Goal: Ask a question: Seek information or help from site administrators or community

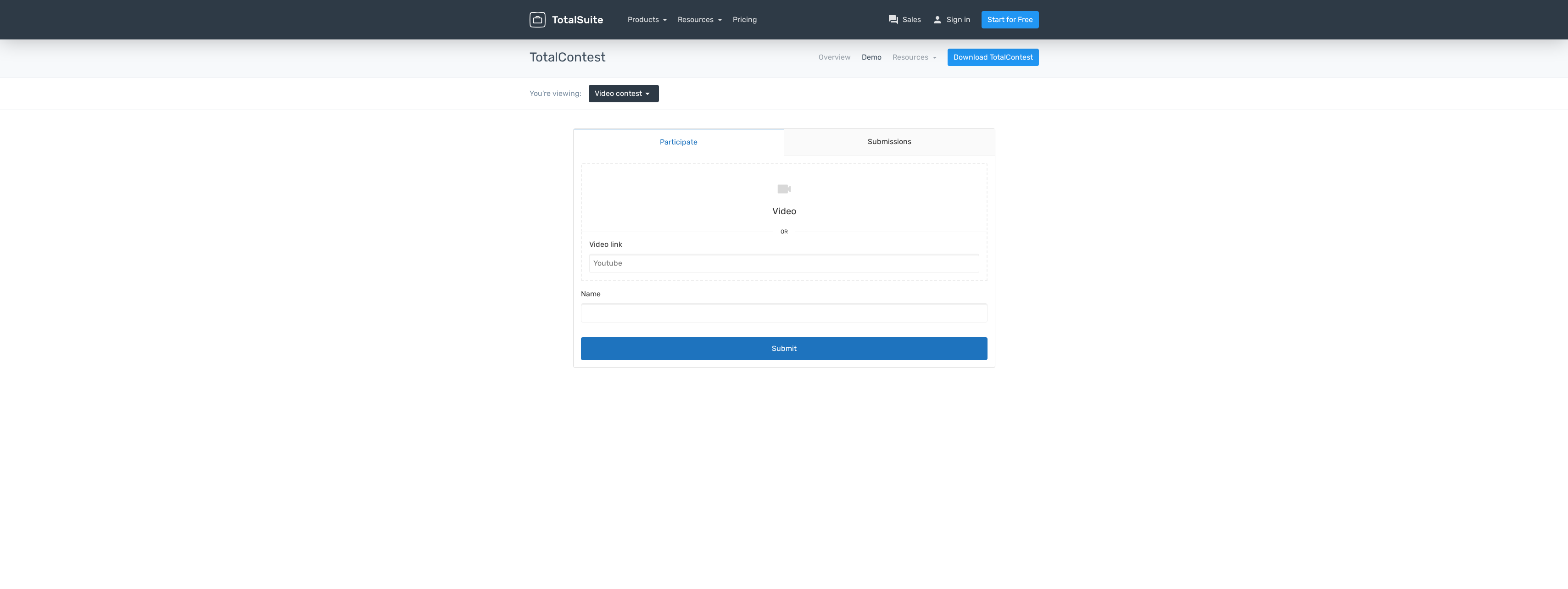
click at [565, 20] on img at bounding box center [566, 20] width 74 height 16
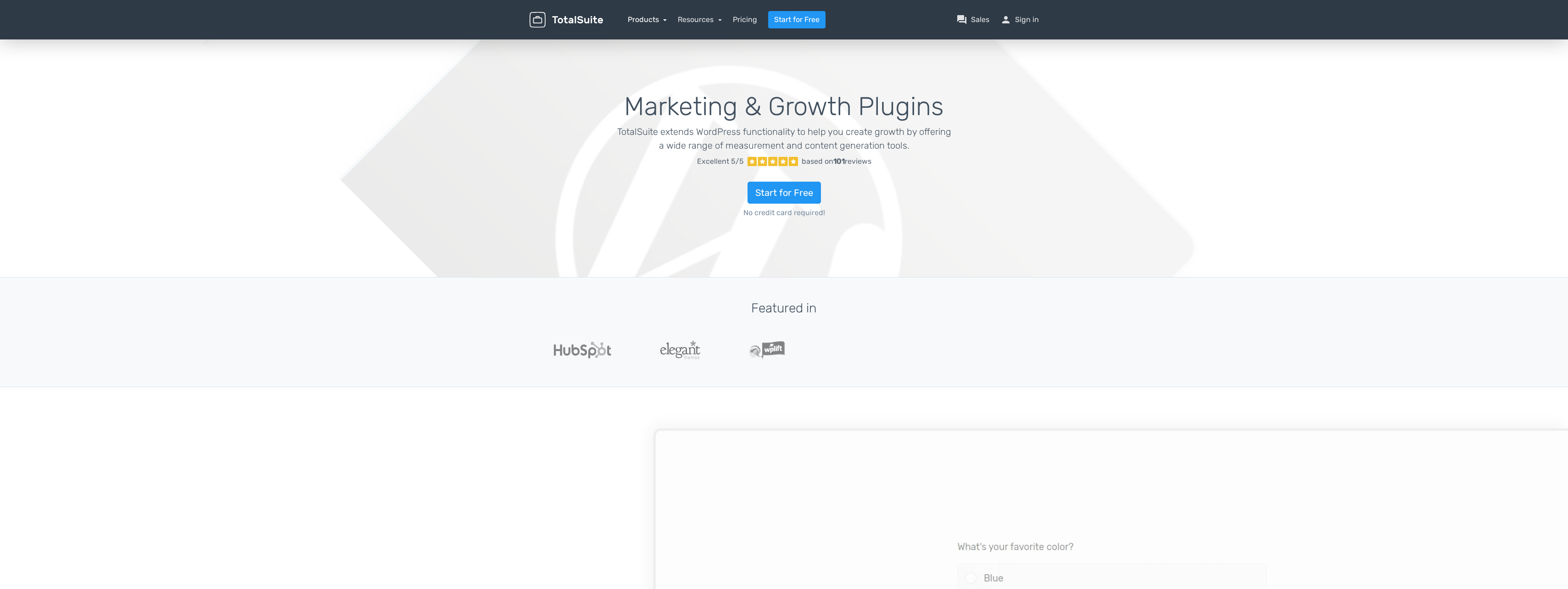
click at [640, 16] on link "Products" at bounding box center [647, 20] width 39 height 9
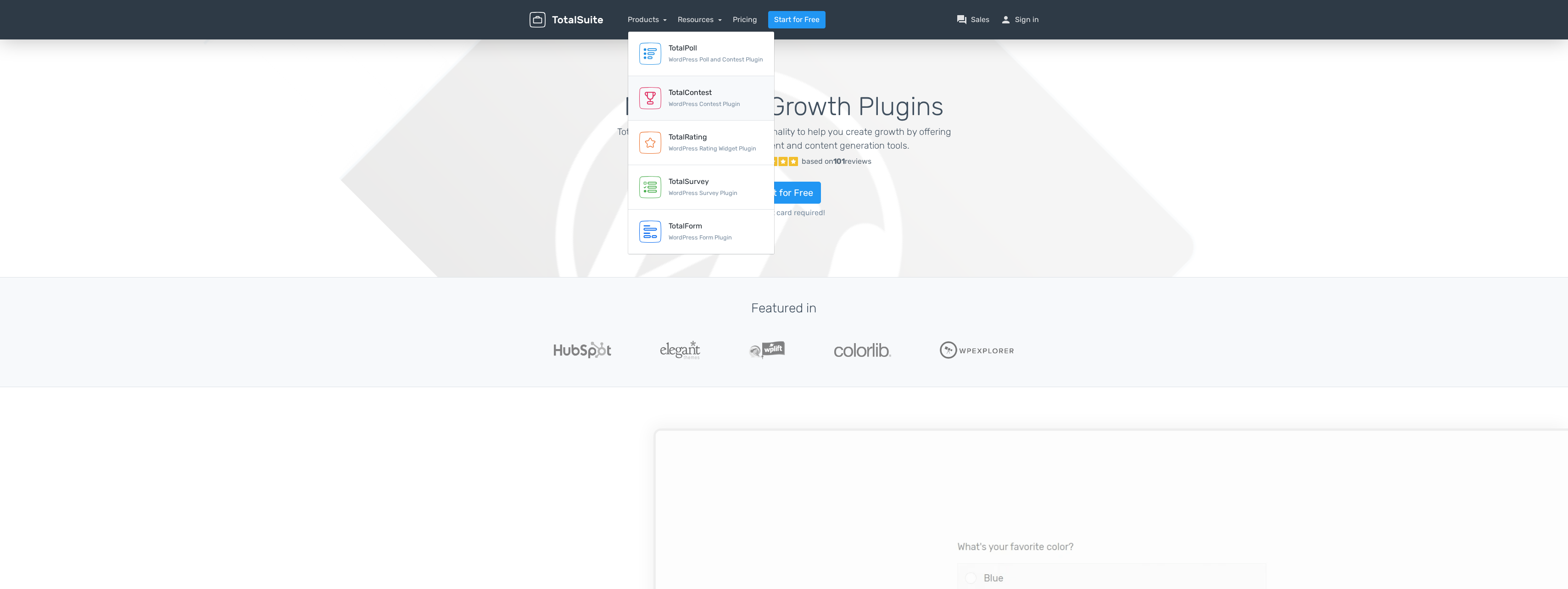
click at [672, 87] on link "TotalContest WordPress Contest Plugin" at bounding box center [701, 98] width 146 height 44
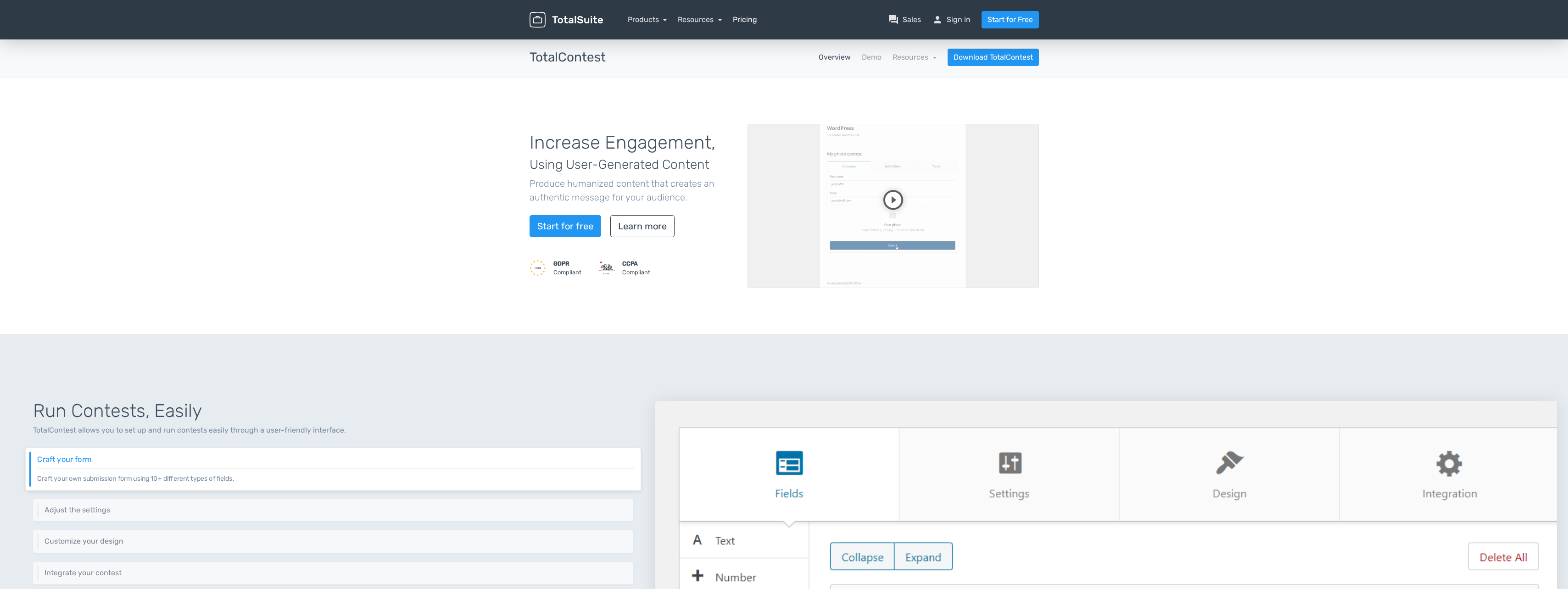
click at [737, 18] on link "Pricing" at bounding box center [744, 20] width 24 height 11
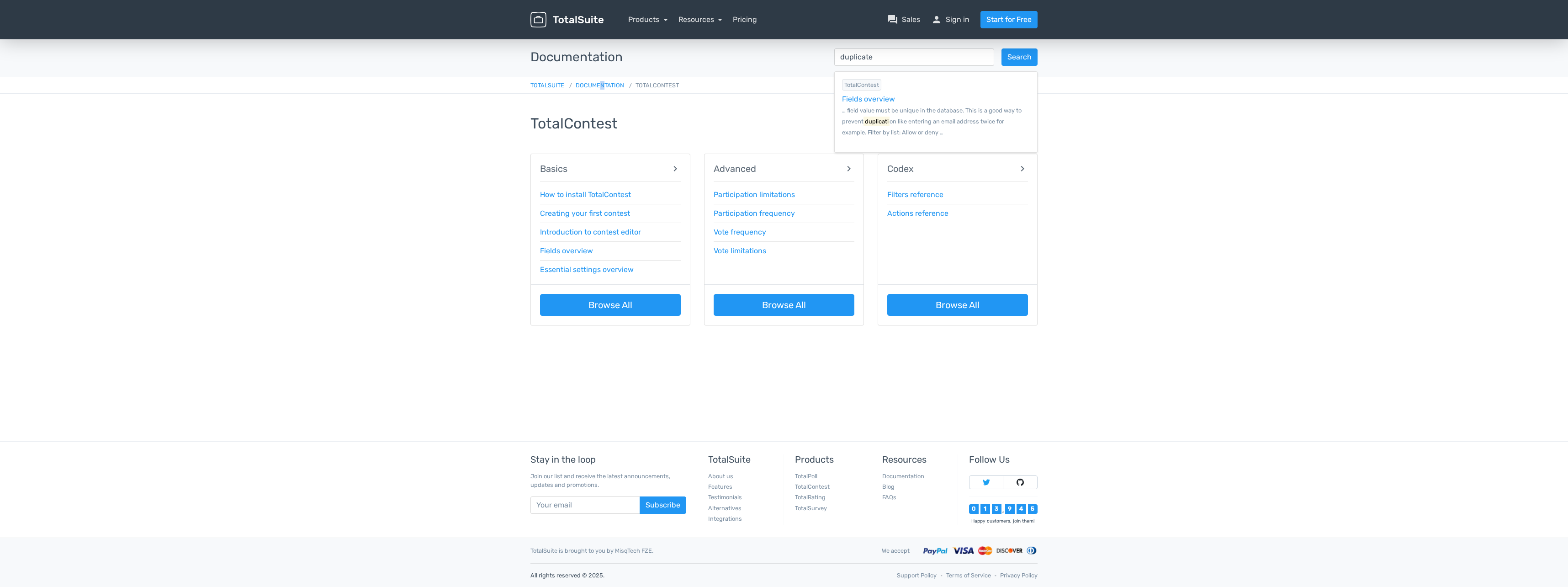
click at [602, 80] on nav "TotalSuite Documentation TotalContest" at bounding box center [784, 85] width 1568 height 16
drag, startPoint x: 602, startPoint y: 80, endPoint x: 597, endPoint y: 86, distance: 7.8
click at [596, 86] on link "Documentation" at bounding box center [595, 85] width 58 height 7
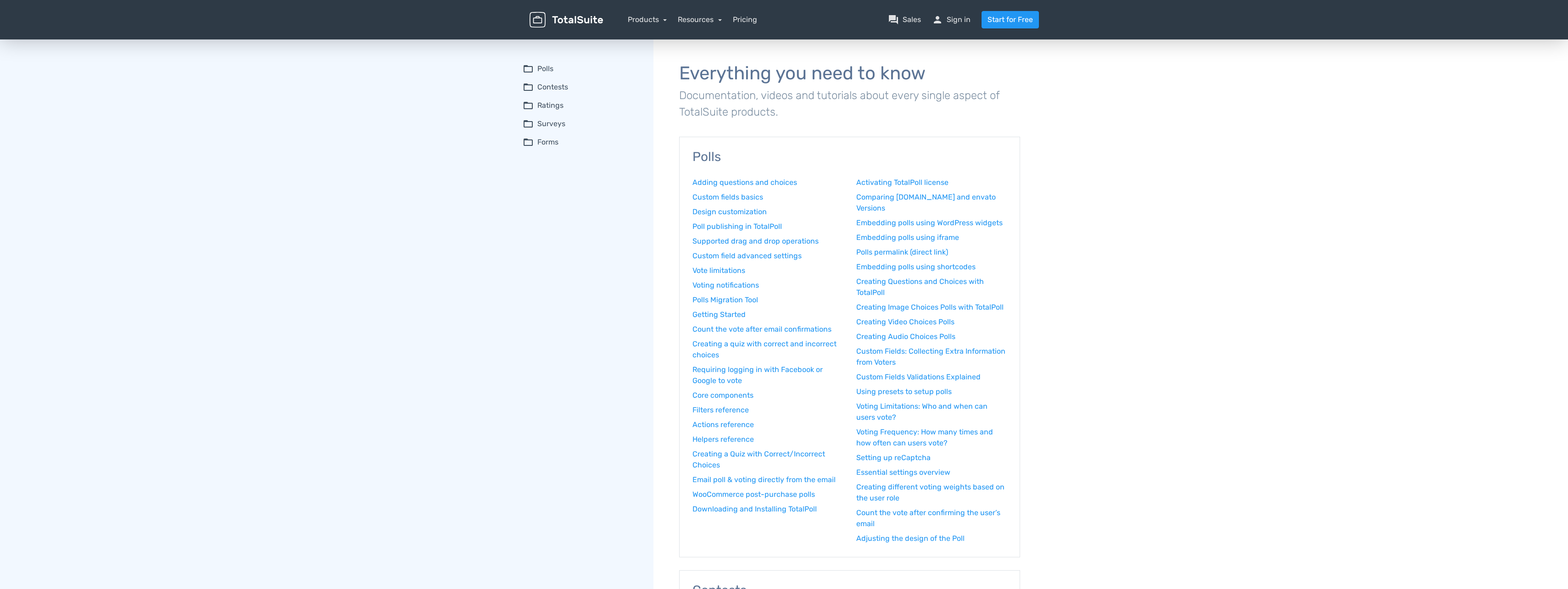
click at [545, 87] on summary "folder_open Contests" at bounding box center [581, 87] width 118 height 11
click at [560, 104] on link "How to install TotalContest" at bounding box center [586, 105] width 106 height 10
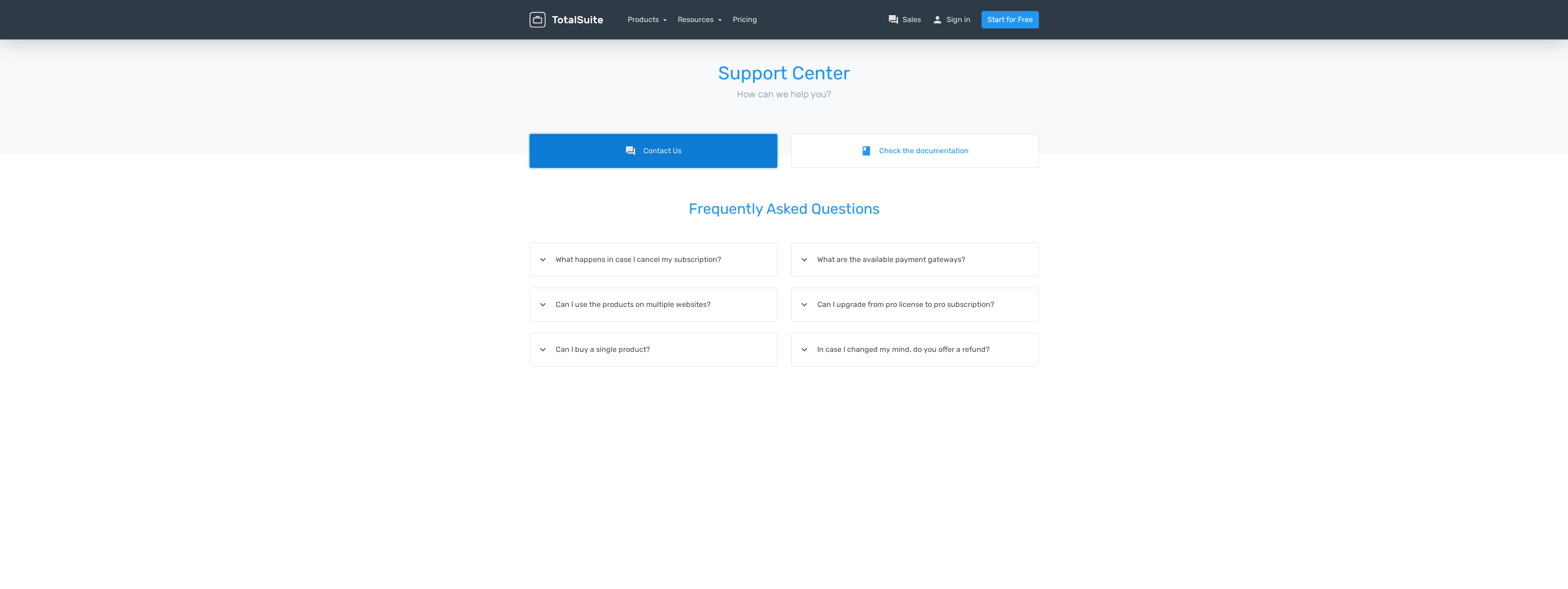
click at [669, 149] on link "forum Contact Us" at bounding box center [653, 150] width 248 height 34
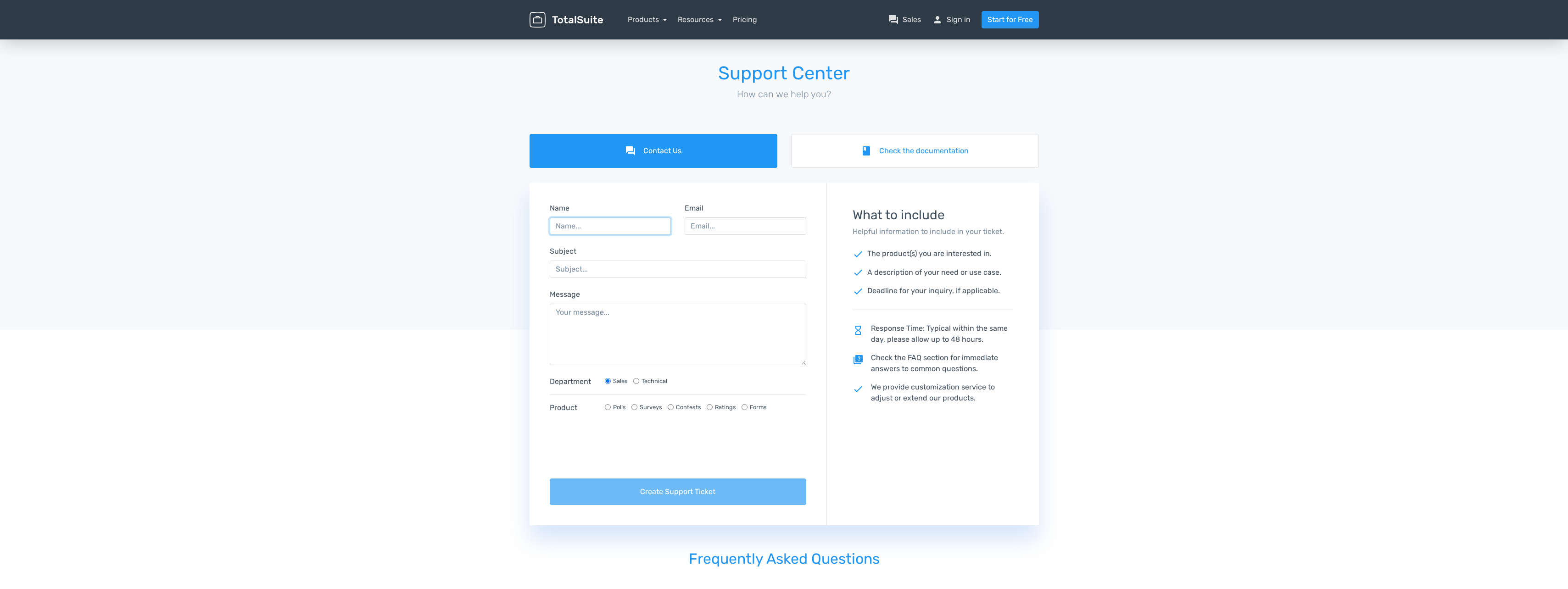
click at [641, 223] on input "Name" at bounding box center [610, 226] width 122 height 17
type input "Georg Keller"
click at [716, 229] on input "Email" at bounding box center [745, 226] width 122 height 17
type input "gkeller@georg-keller.de"
click at [621, 271] on input "Subject" at bounding box center [677, 269] width 257 height 17
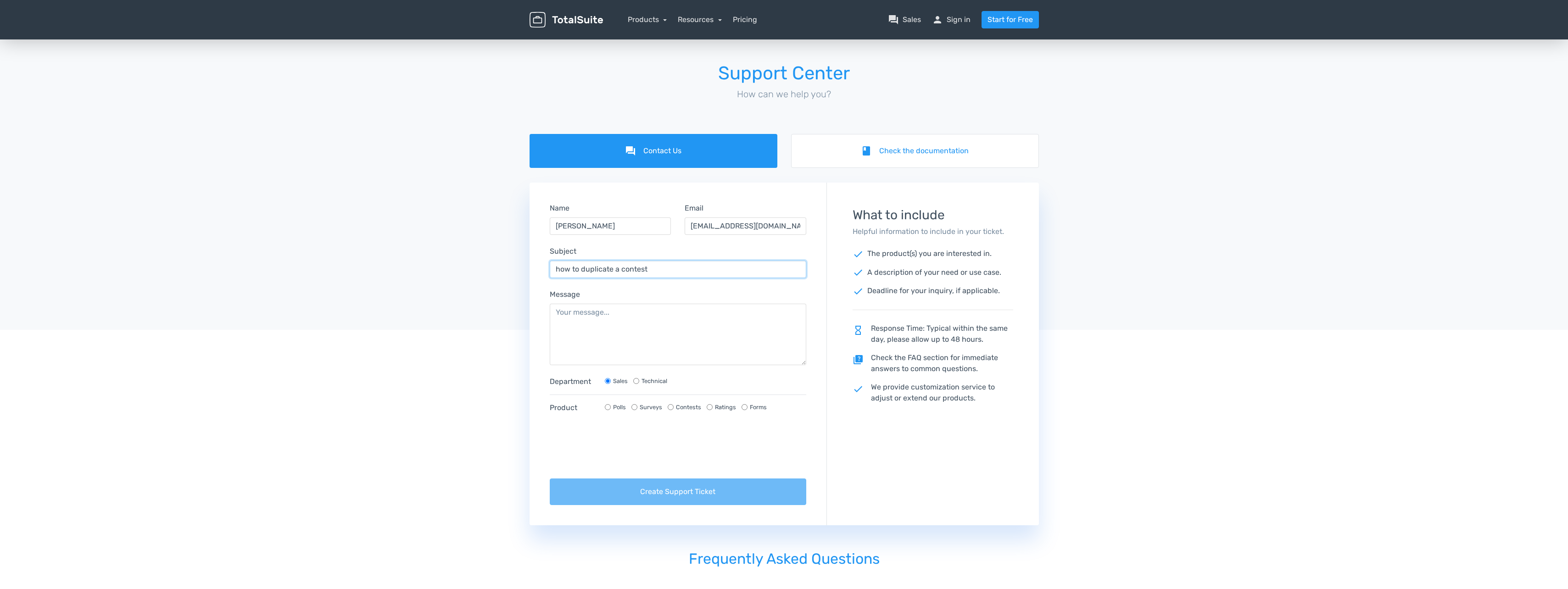
type input "how to duplicate a contest"
type textarea "Hi, I would like to"
click at [670, 407] on input "Contests" at bounding box center [671, 407] width 6 height 6
radio input "true"
click at [635, 378] on input "Technical" at bounding box center [636, 381] width 6 height 6
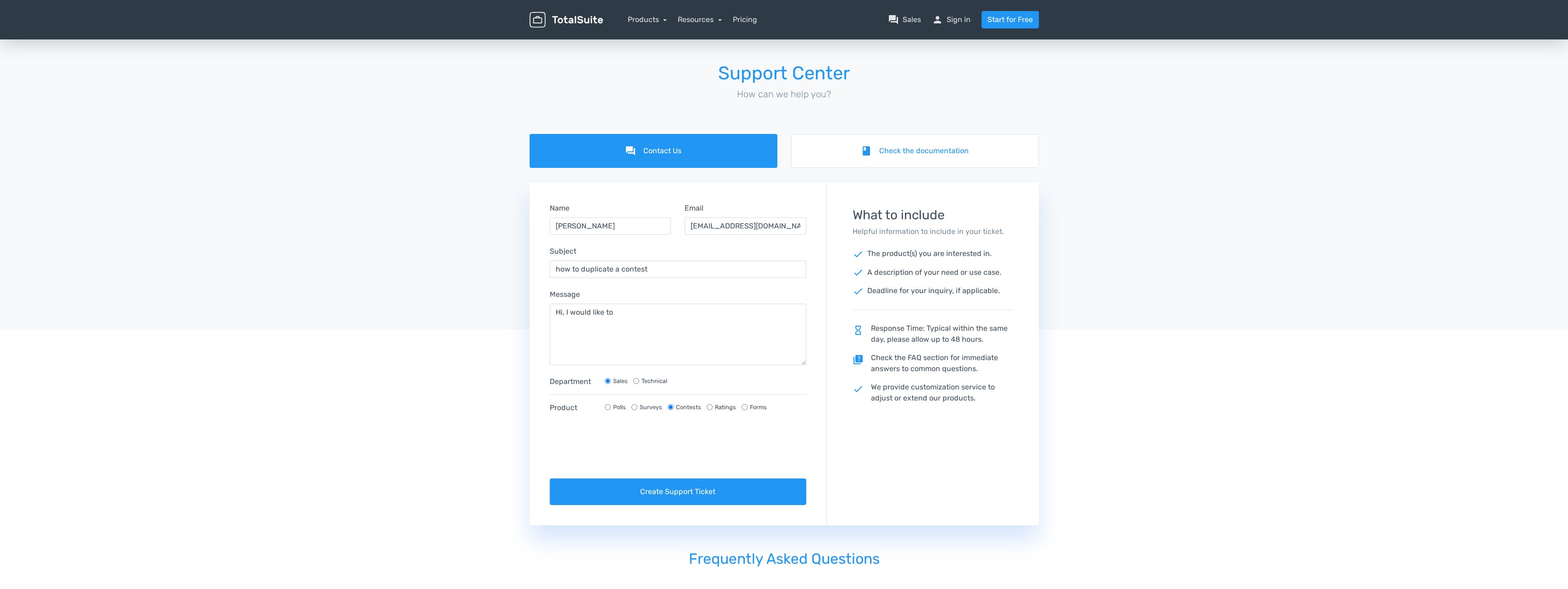
radio input "true"
radio input "false"
click at [651, 315] on textarea "Hi, I would like to" at bounding box center [677, 334] width 257 height 62
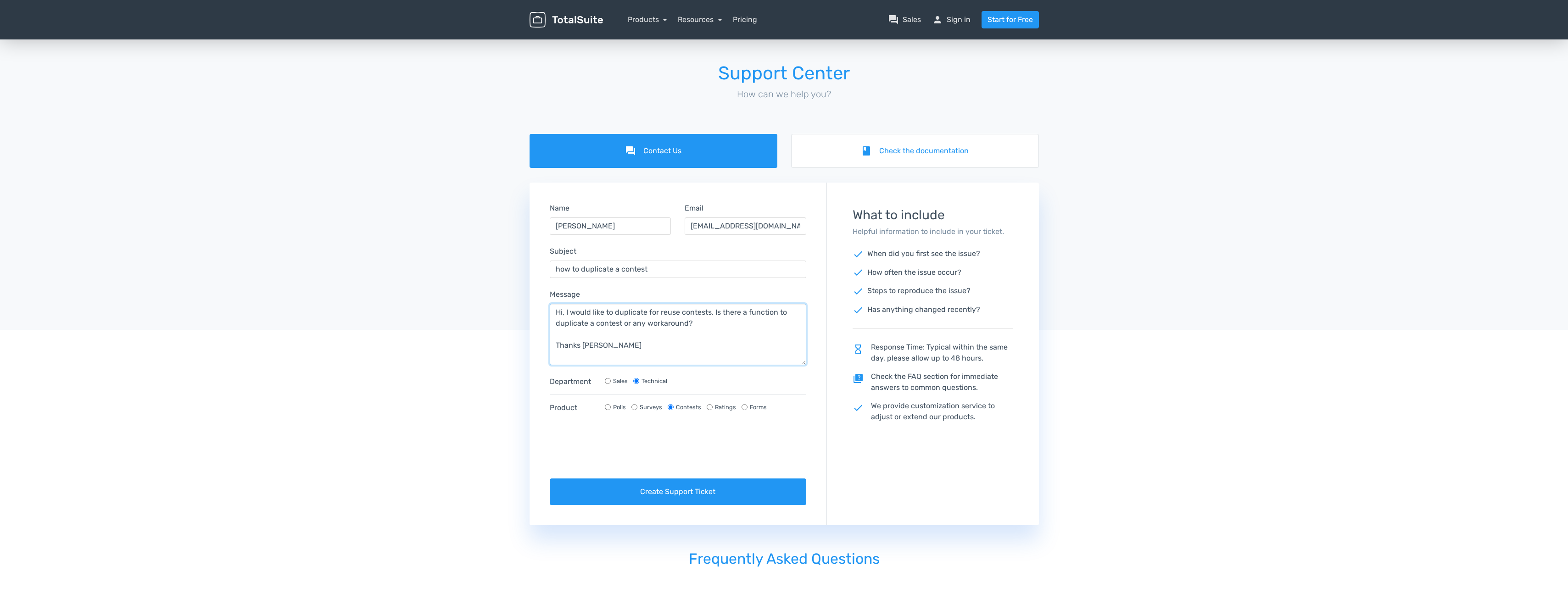
type textarea "Hi, I would like to duplicate for reuse contests. Is there a function to duplic…"
click at [682, 490] on button "Create Support Ticket" at bounding box center [677, 491] width 257 height 26
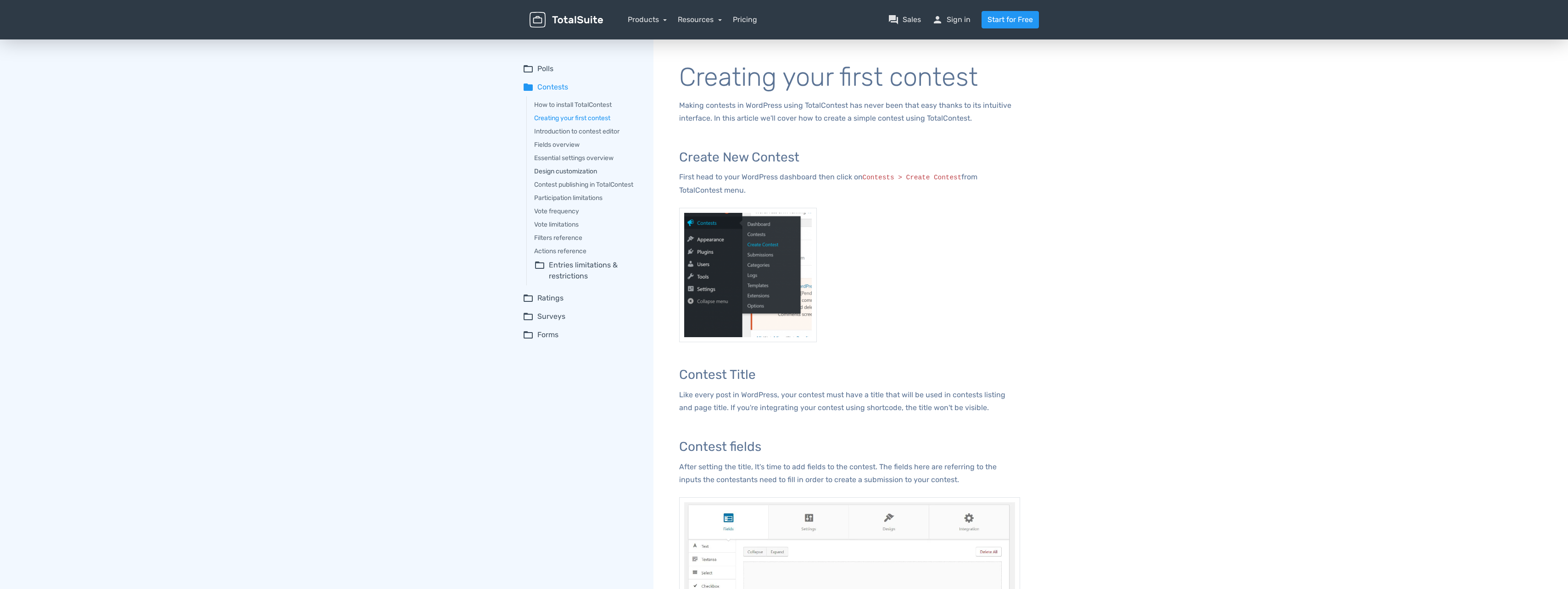
click at [587, 170] on link "Design customization" at bounding box center [586, 171] width 106 height 10
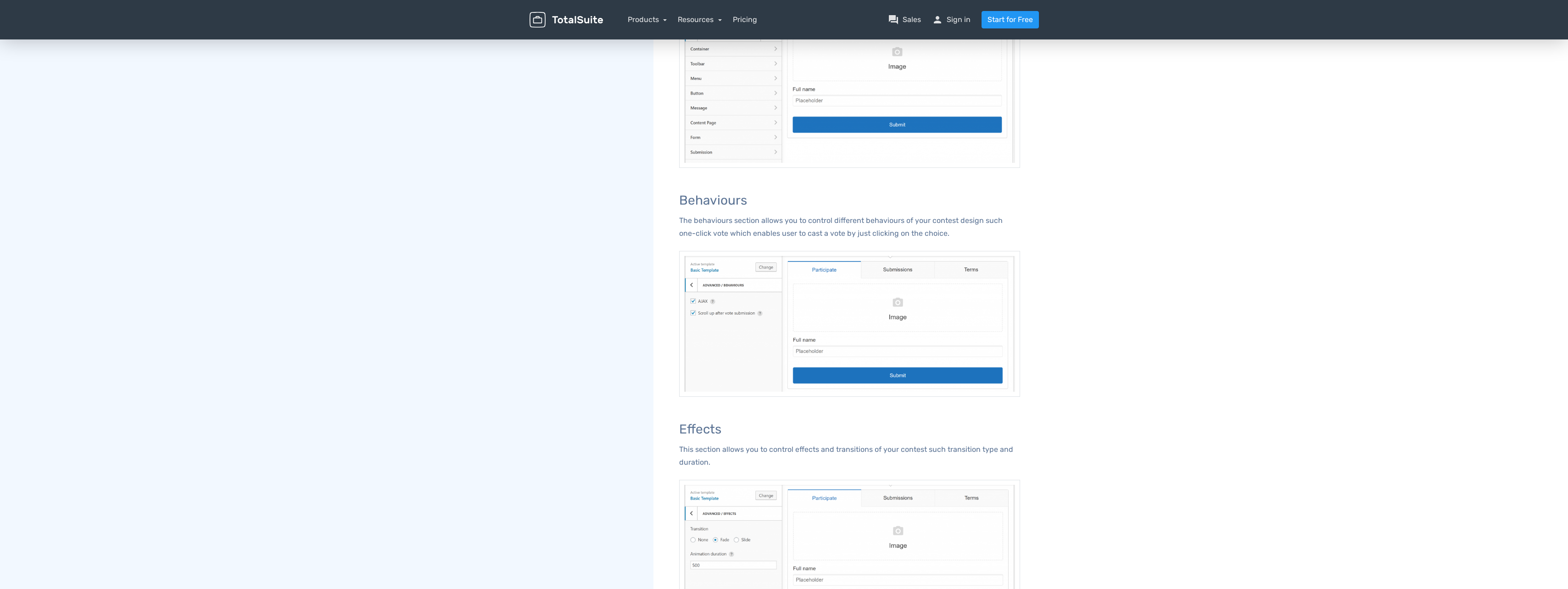
scroll to position [1196, 0]
